Goal: Information Seeking & Learning: Learn about a topic

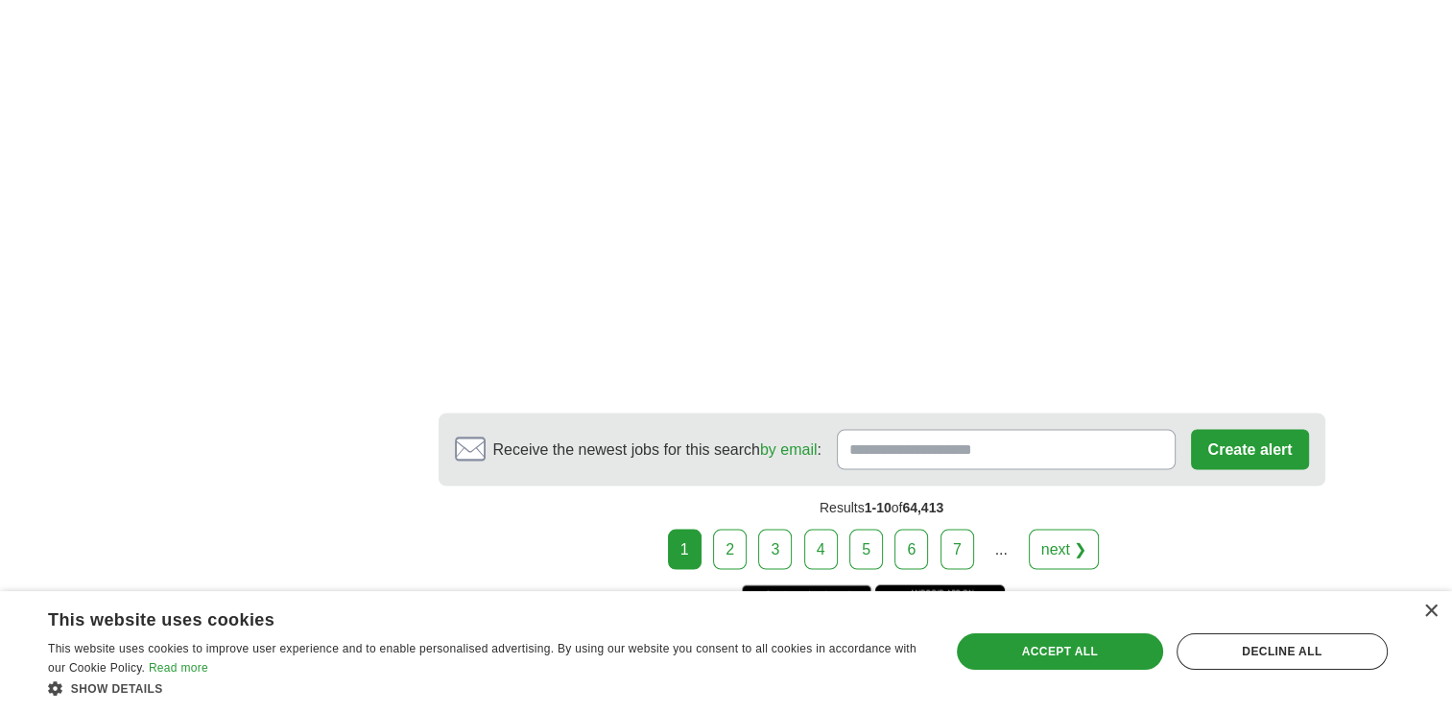
scroll to position [3867, 0]
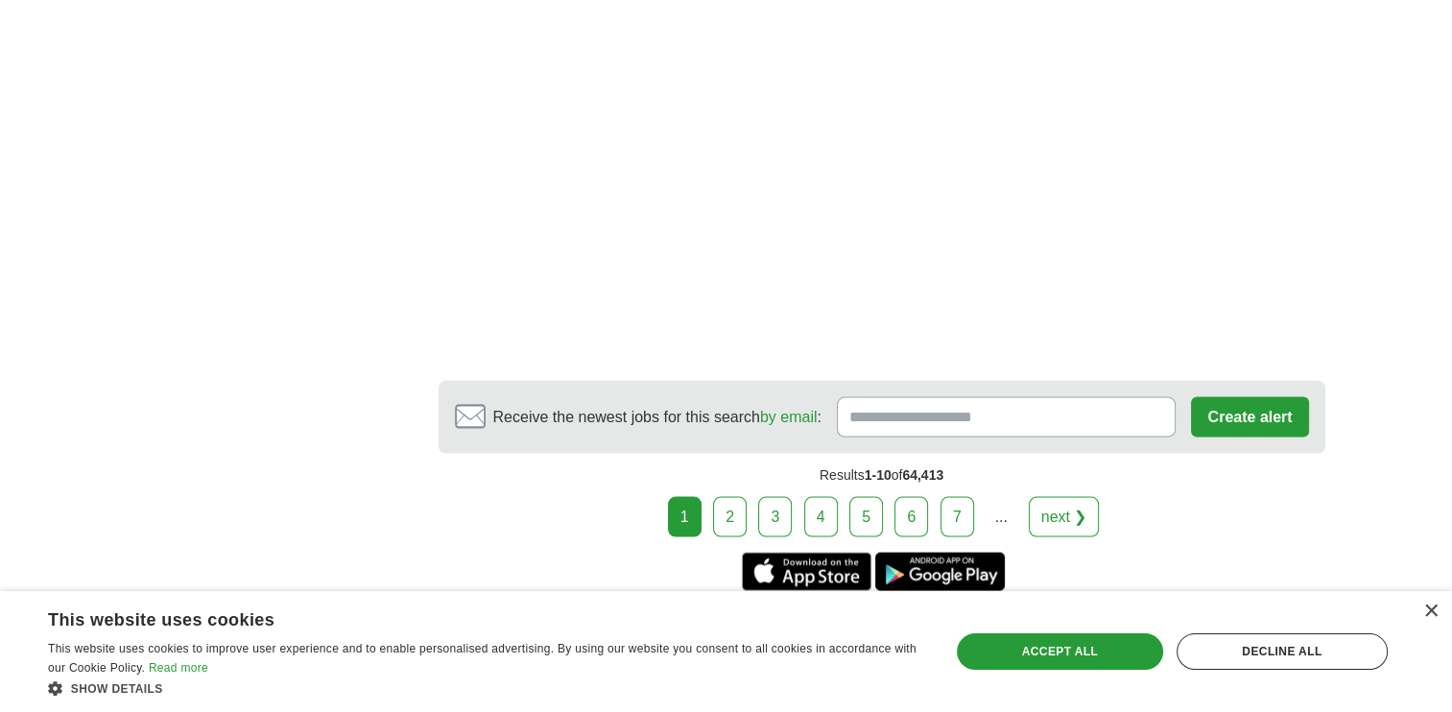
click at [733, 511] on link "2" at bounding box center [730, 517] width 34 height 40
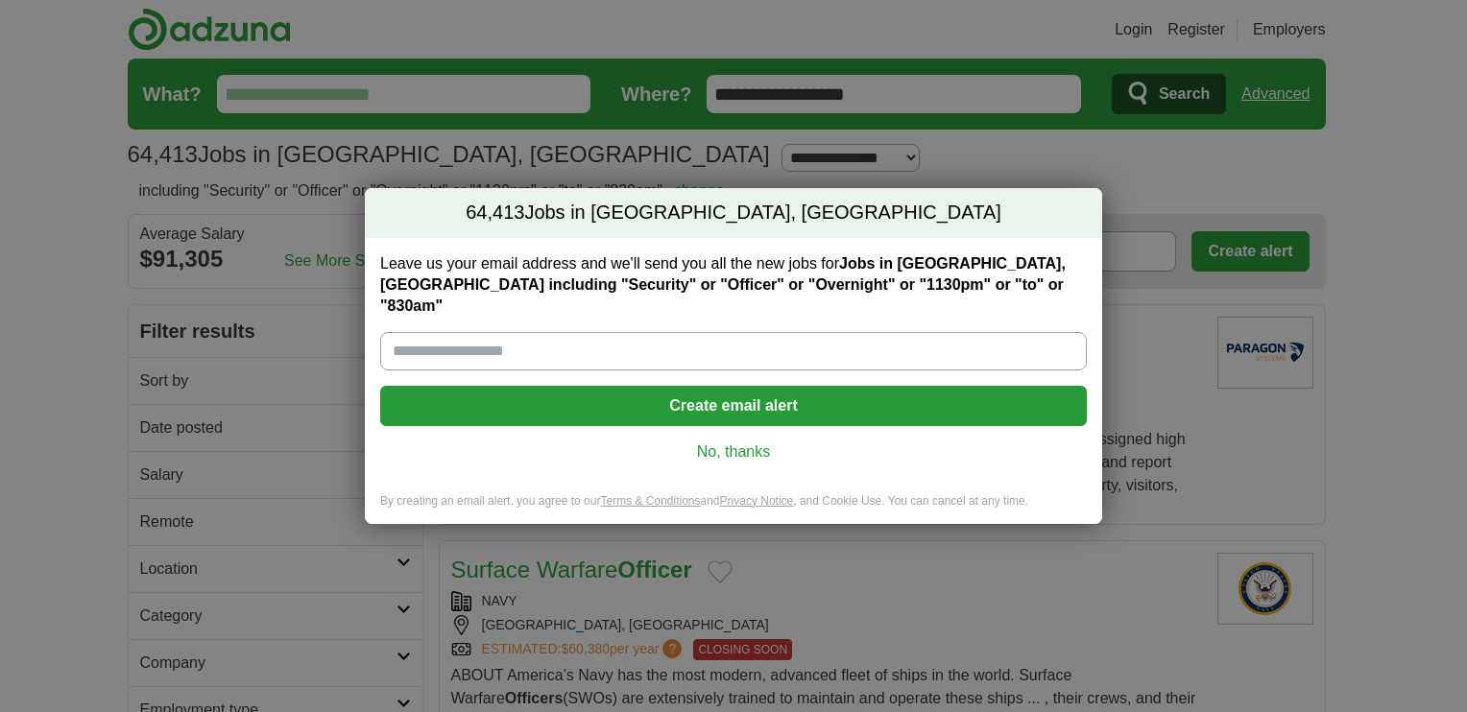
click at [758, 442] on link "No, thanks" at bounding box center [733, 452] width 676 height 21
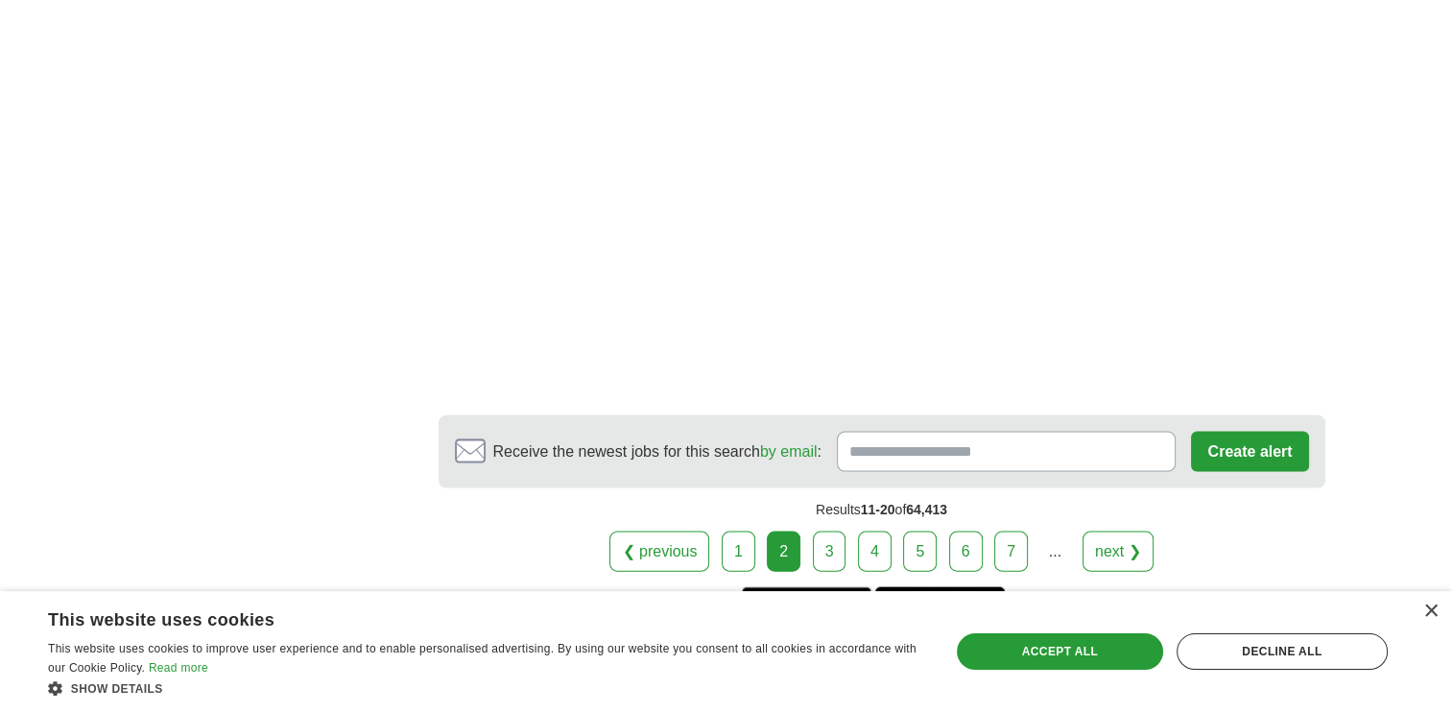
scroll to position [4077, 0]
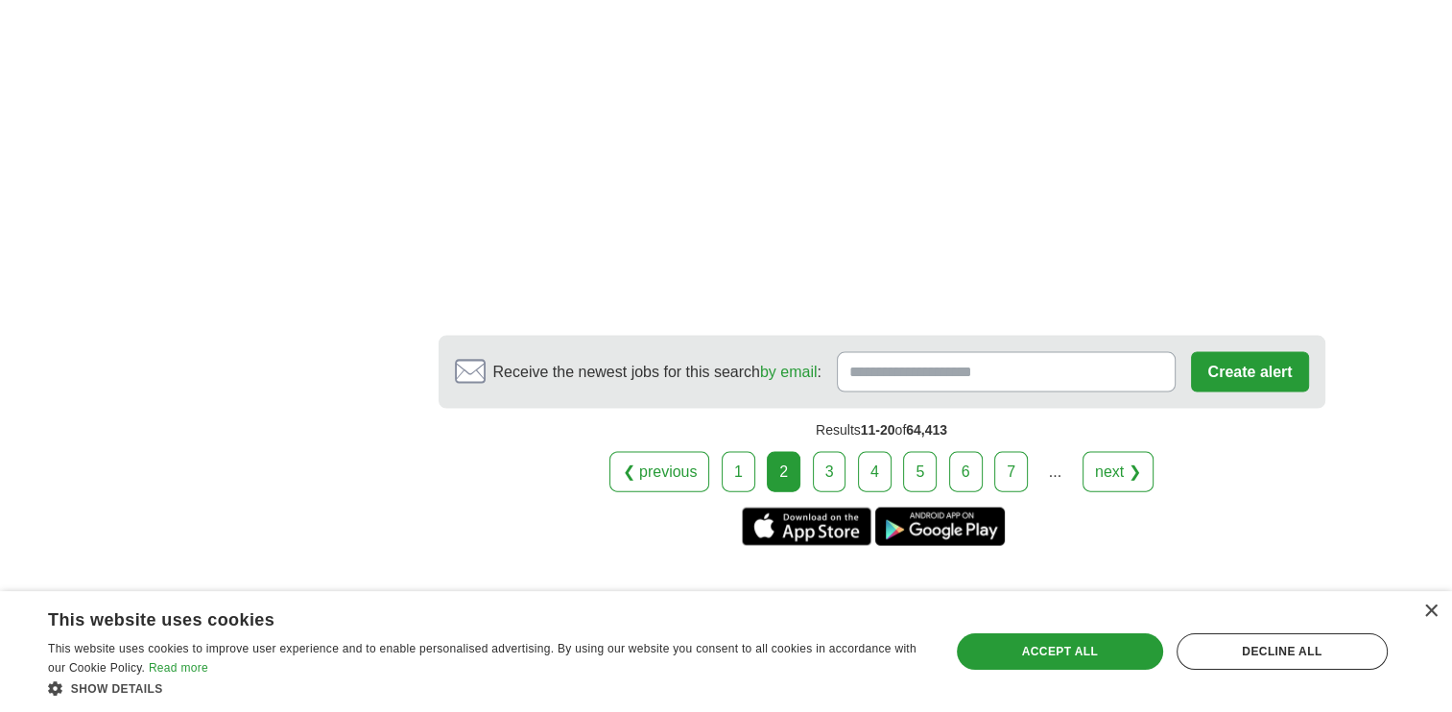
click at [826, 460] on link "3" at bounding box center [830, 472] width 34 height 40
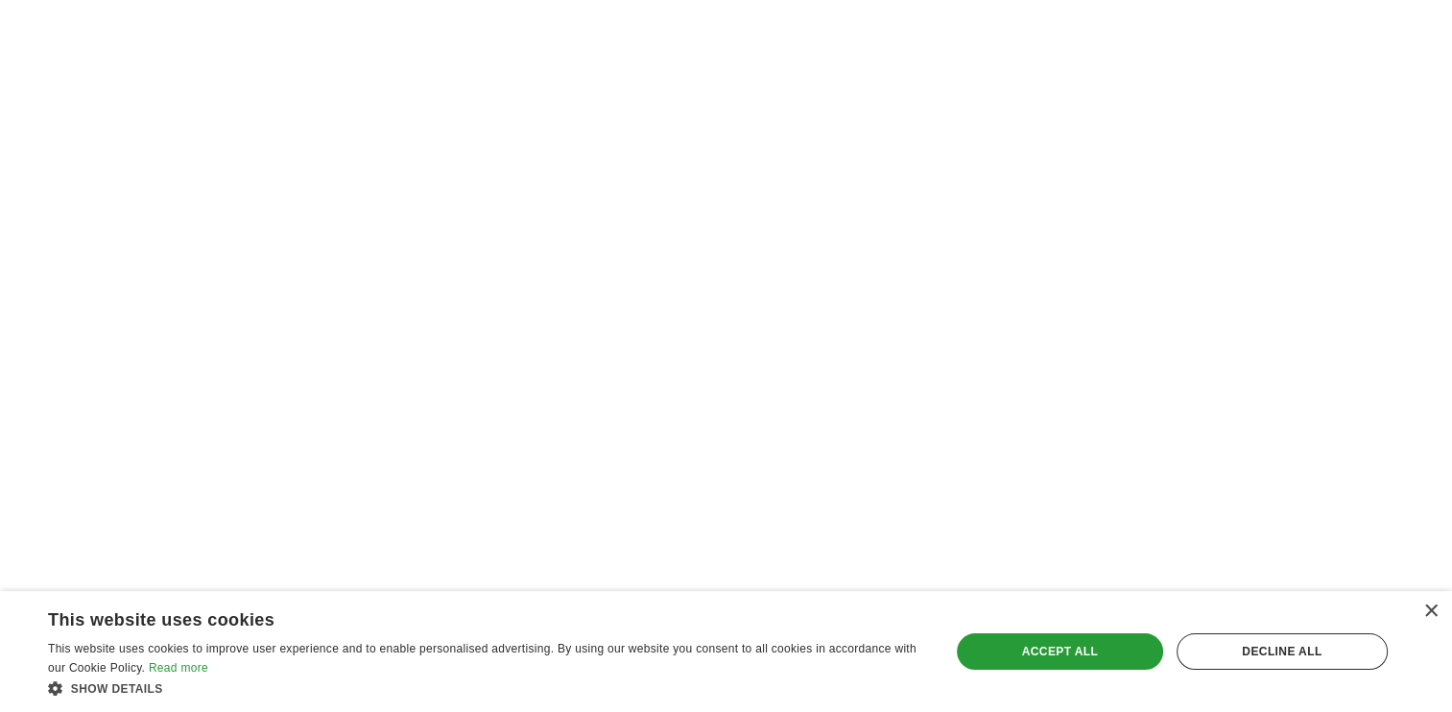
scroll to position [4062, 0]
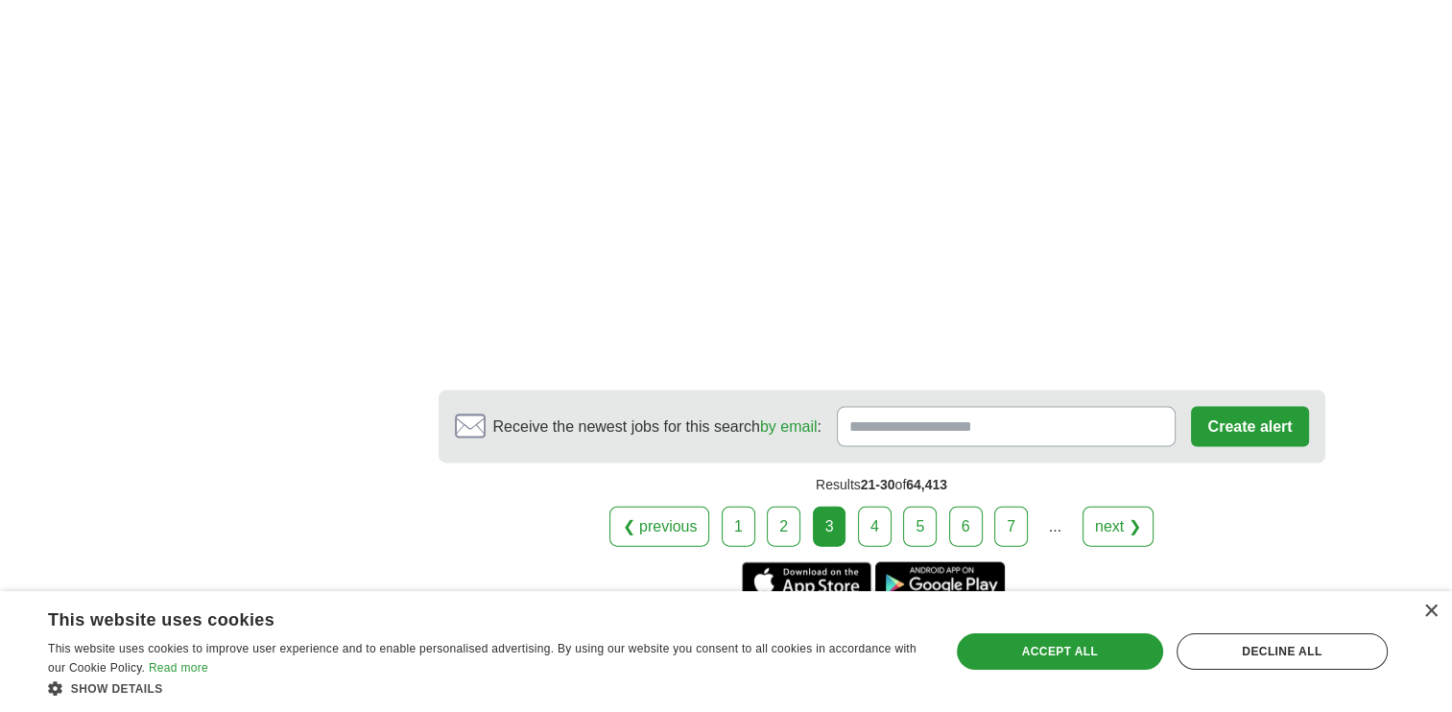
click at [872, 525] on link "4" at bounding box center [875, 527] width 34 height 40
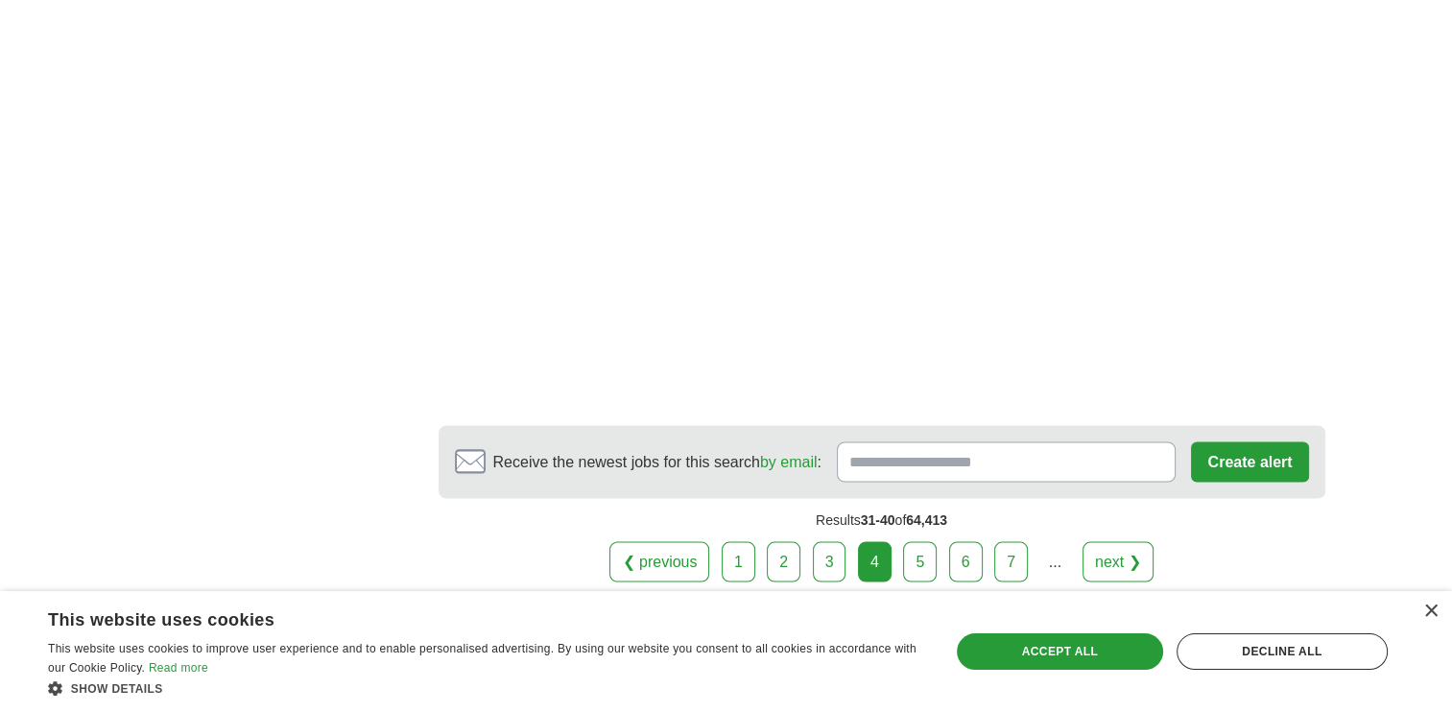
scroll to position [3997, 0]
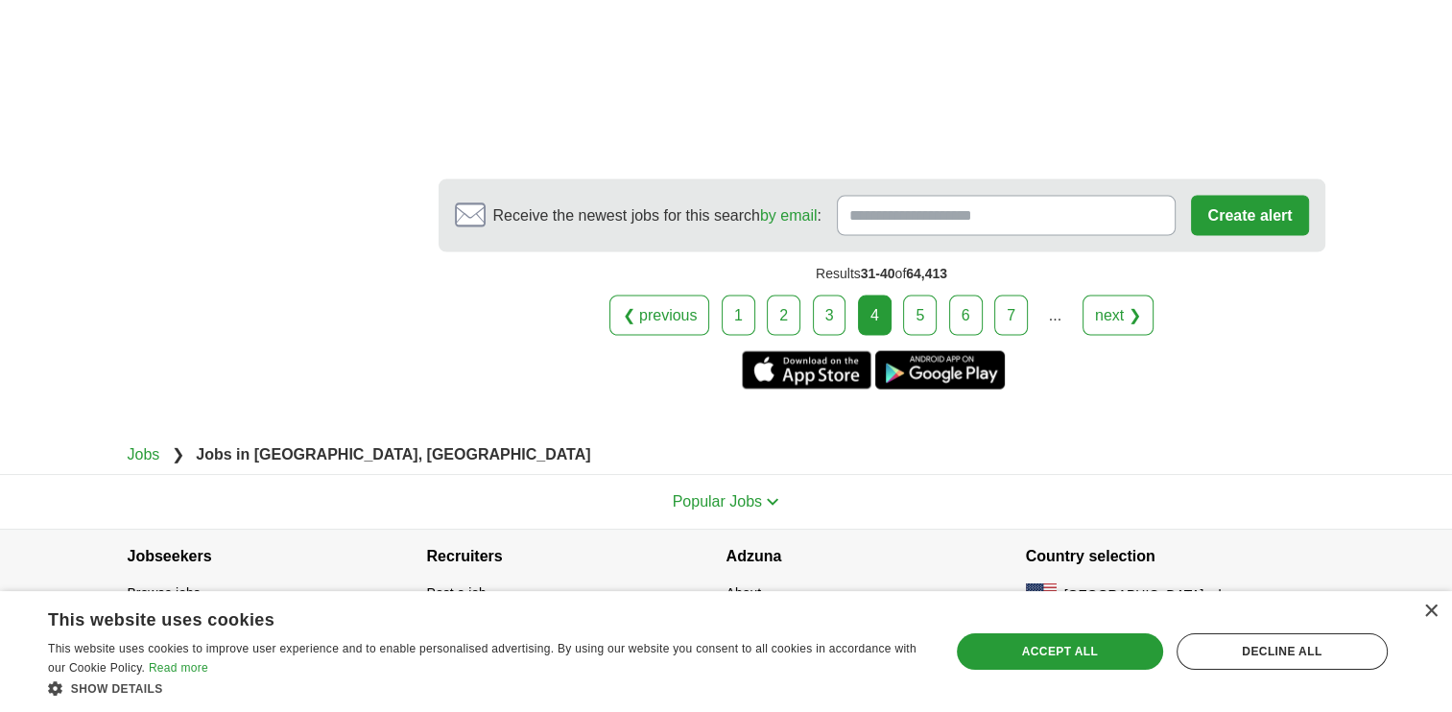
click at [916, 308] on link "5" at bounding box center [920, 316] width 34 height 40
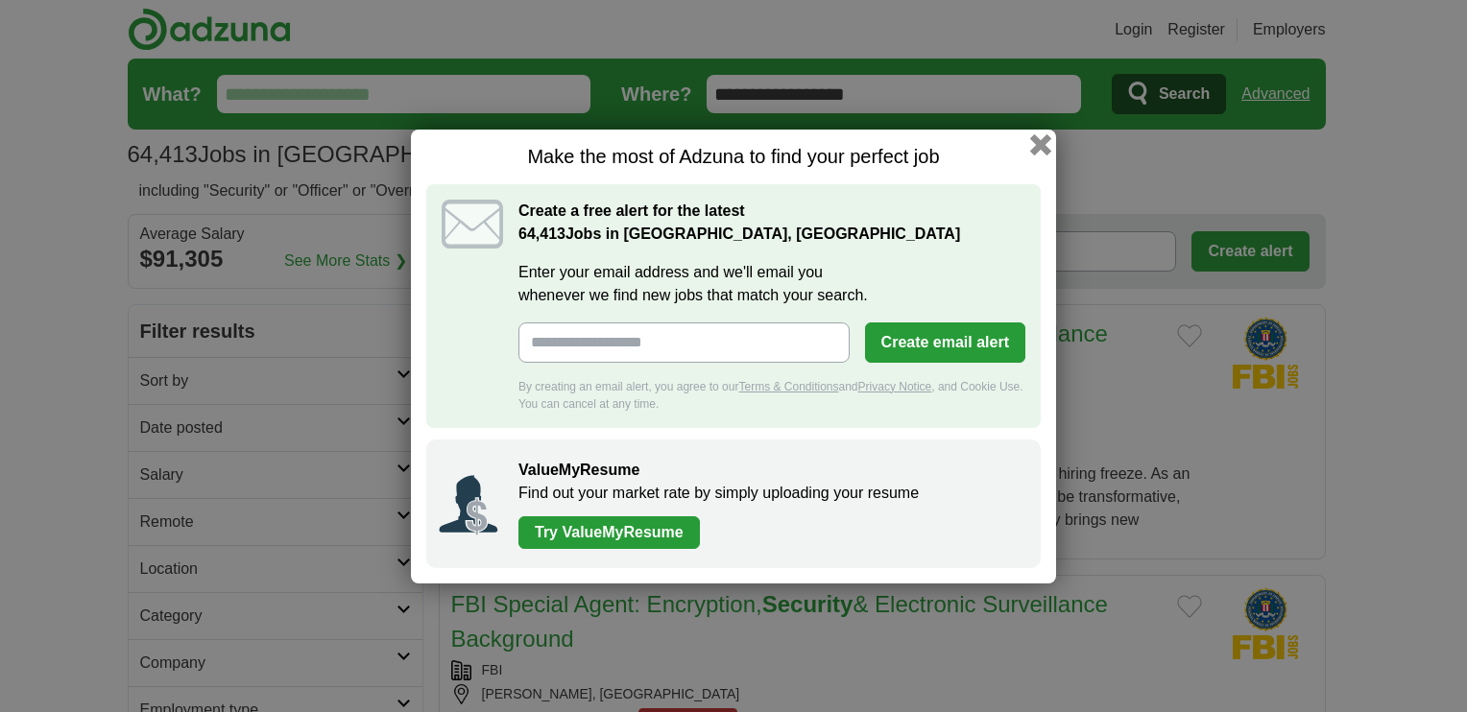
click at [1044, 142] on button "button" at bounding box center [1040, 143] width 21 height 21
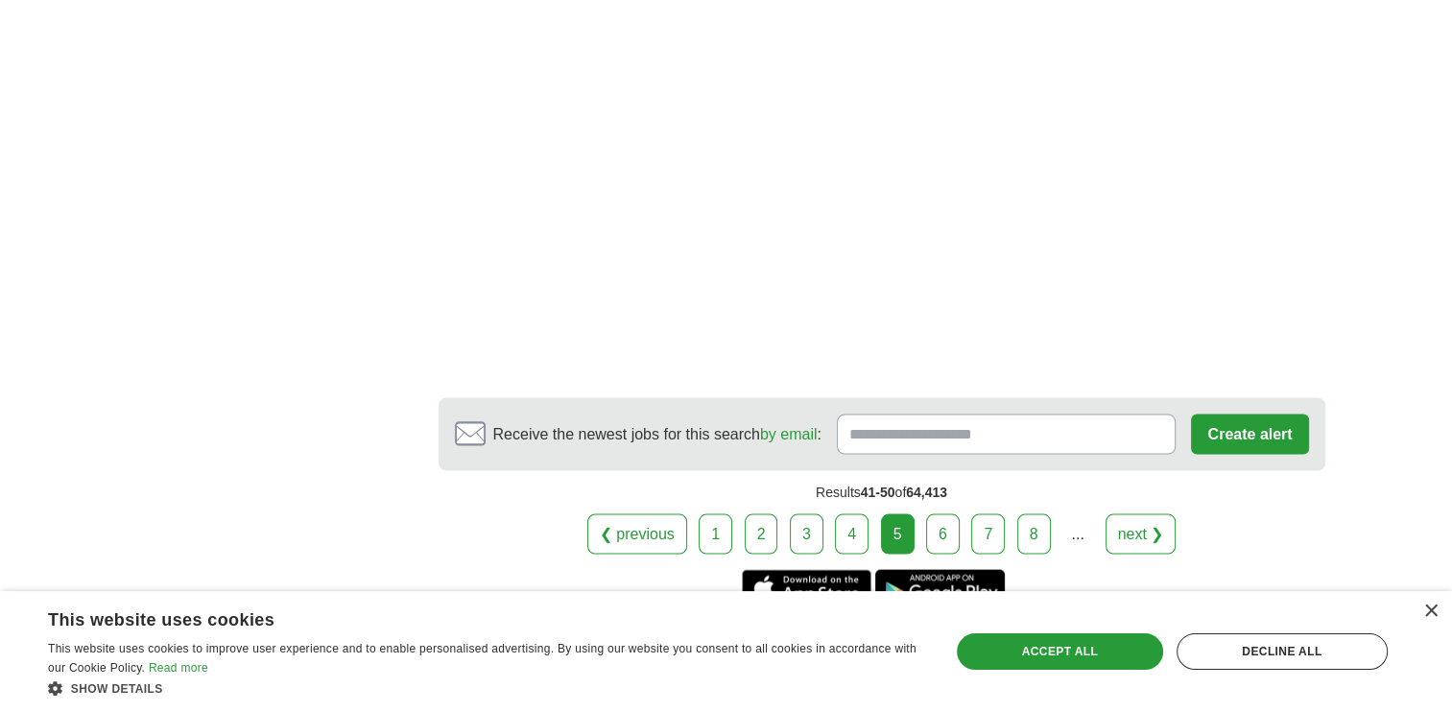
scroll to position [4002, 0]
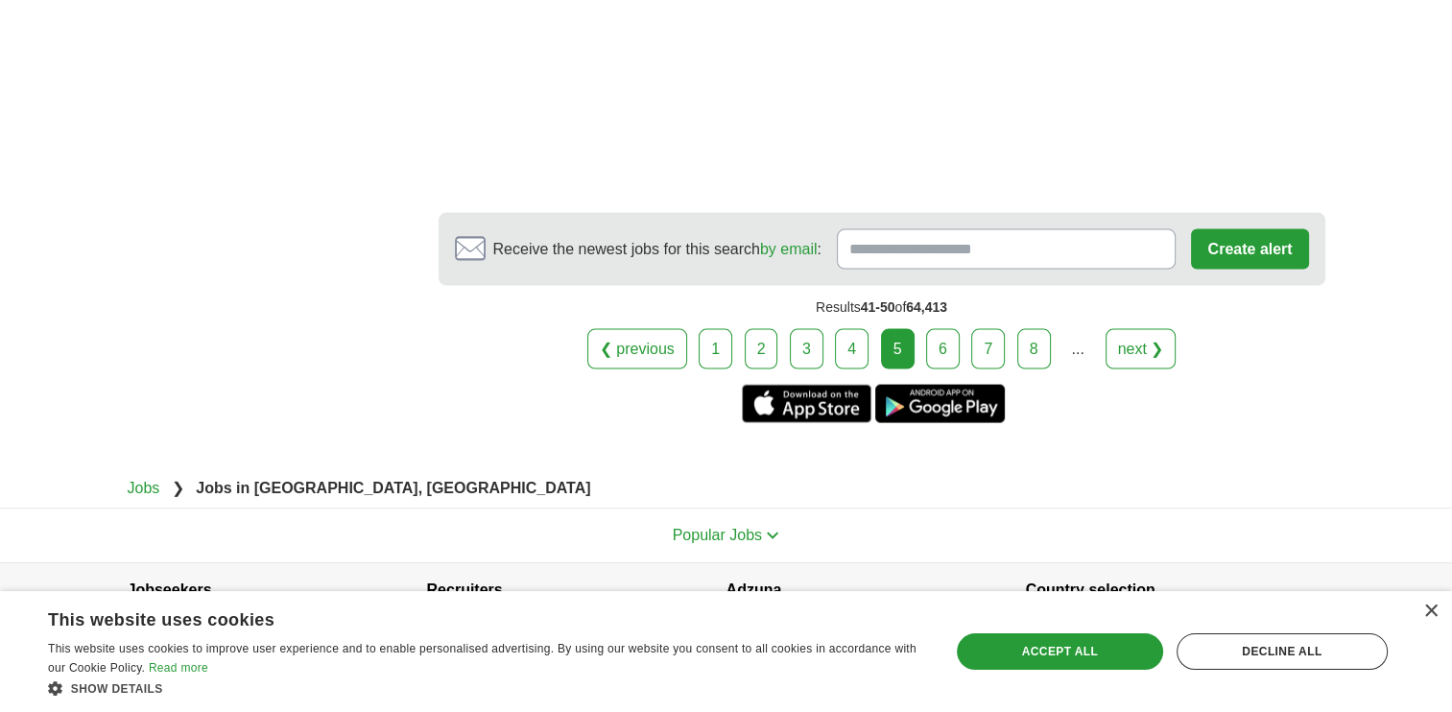
click at [941, 340] on link "6" at bounding box center [943, 349] width 34 height 40
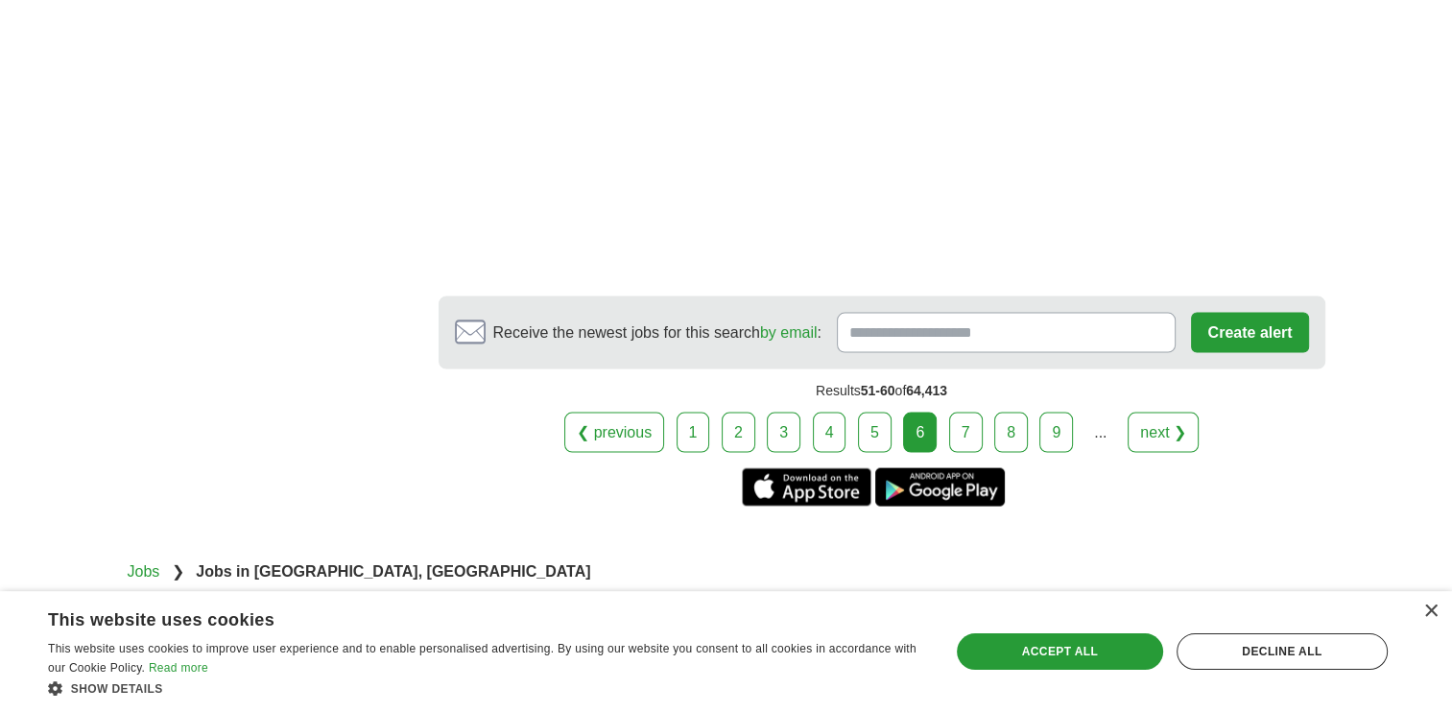
scroll to position [3990, 0]
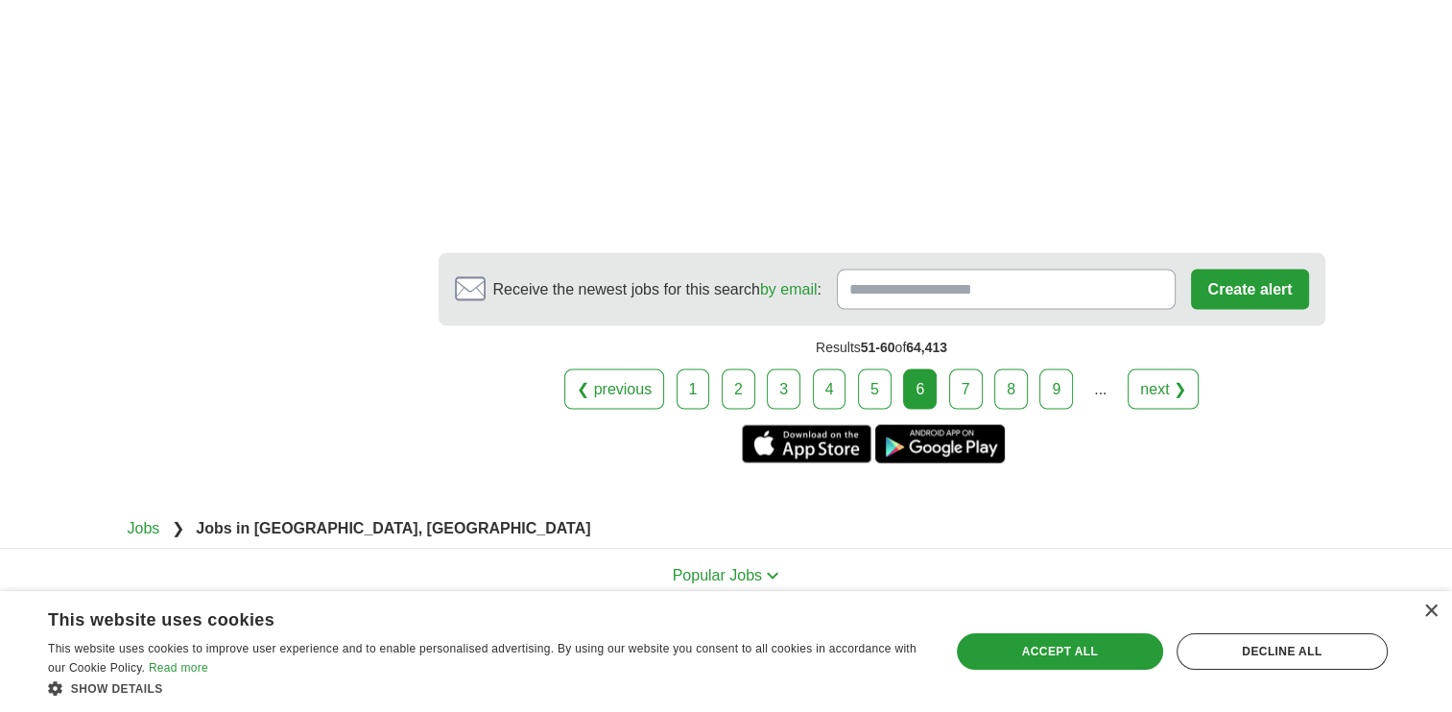
click at [960, 390] on link "7" at bounding box center [966, 390] width 34 height 40
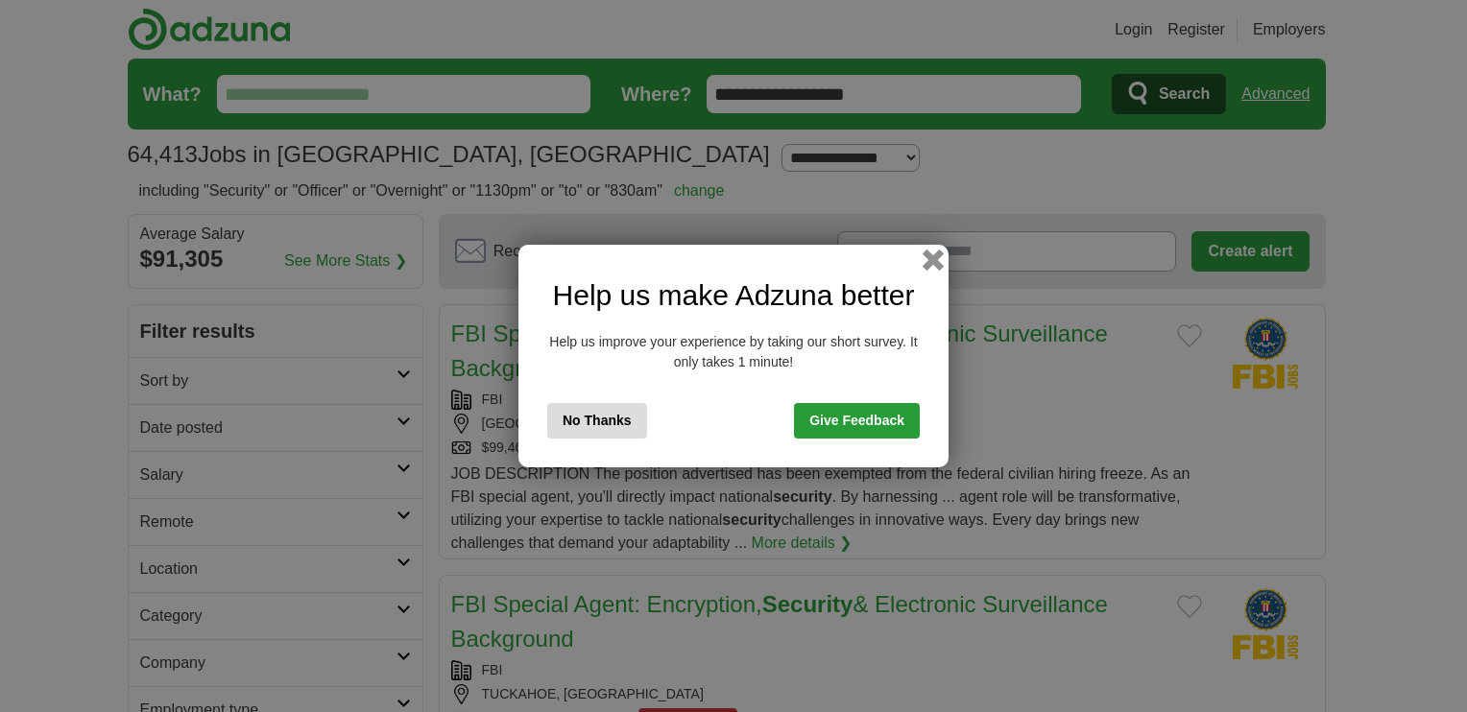
click at [931, 259] on button "button" at bounding box center [932, 260] width 21 height 21
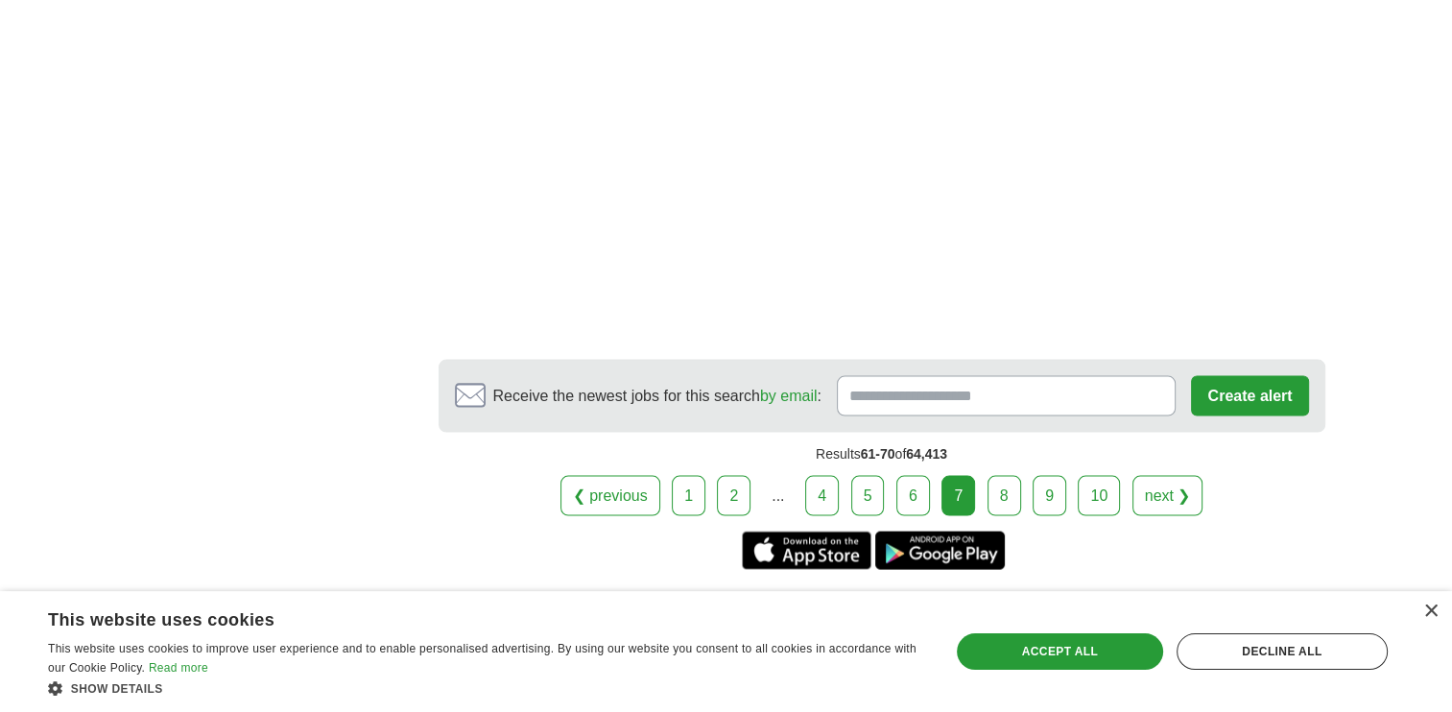
scroll to position [4048, 0]
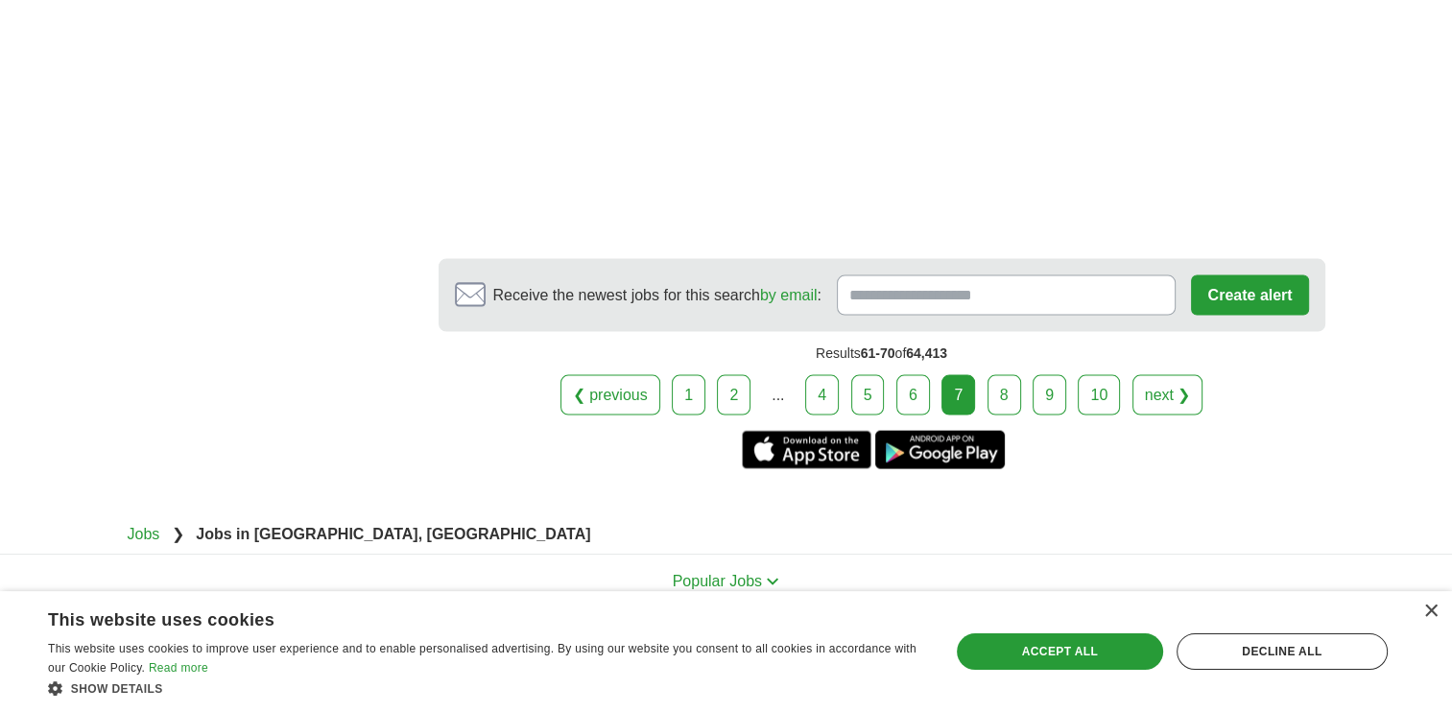
click at [1006, 396] on link "8" at bounding box center [1005, 395] width 34 height 40
